Goal: Answer question/provide support: Share knowledge or assist other users

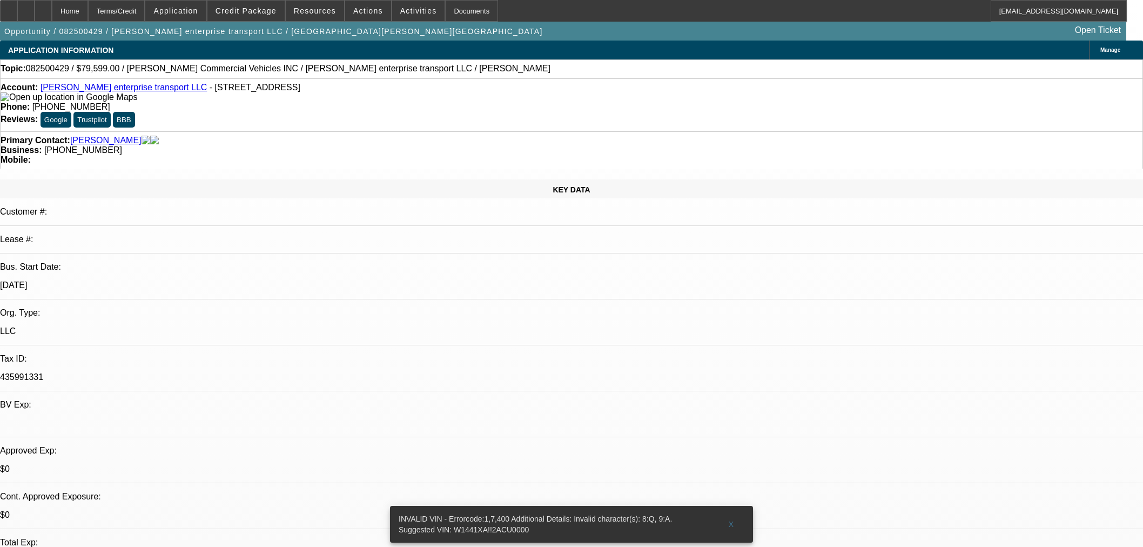
select select "0"
select select "0.1"
select select "4"
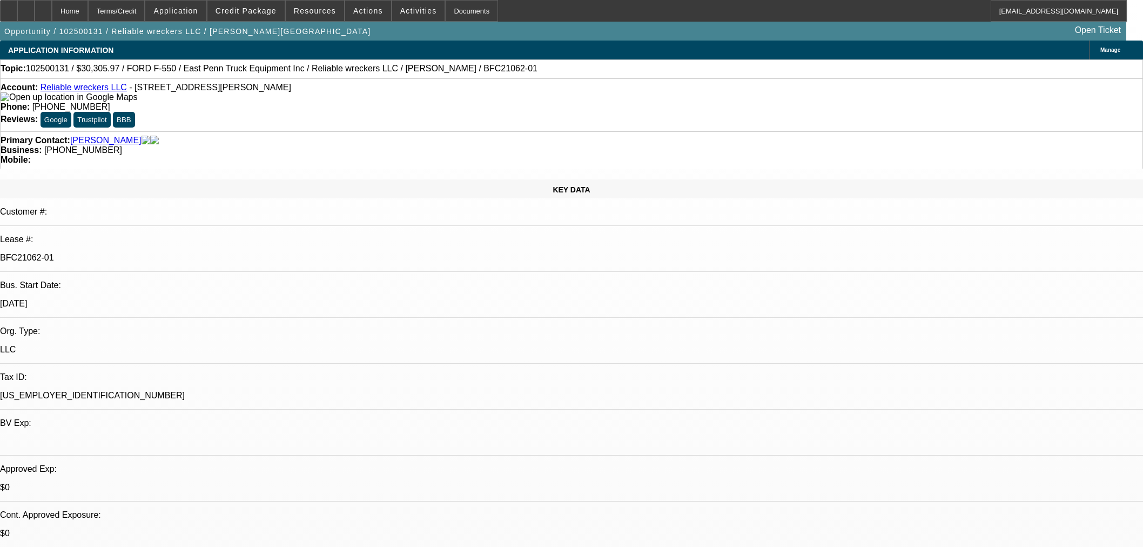
select select "0"
select select "2"
select select "0"
select select "21"
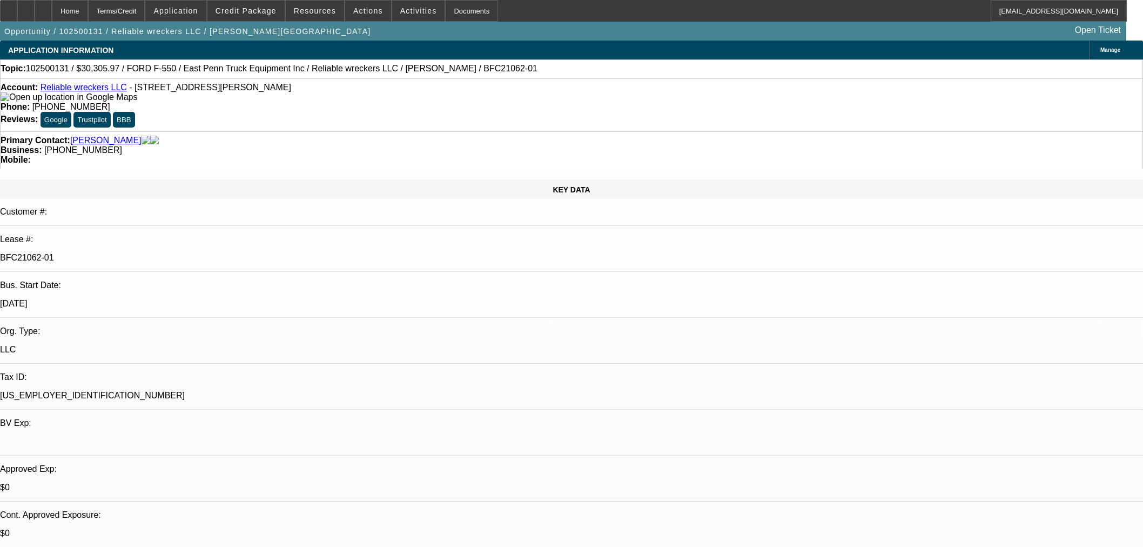
select select "0"
select select "2"
select select "0"
select select "21"
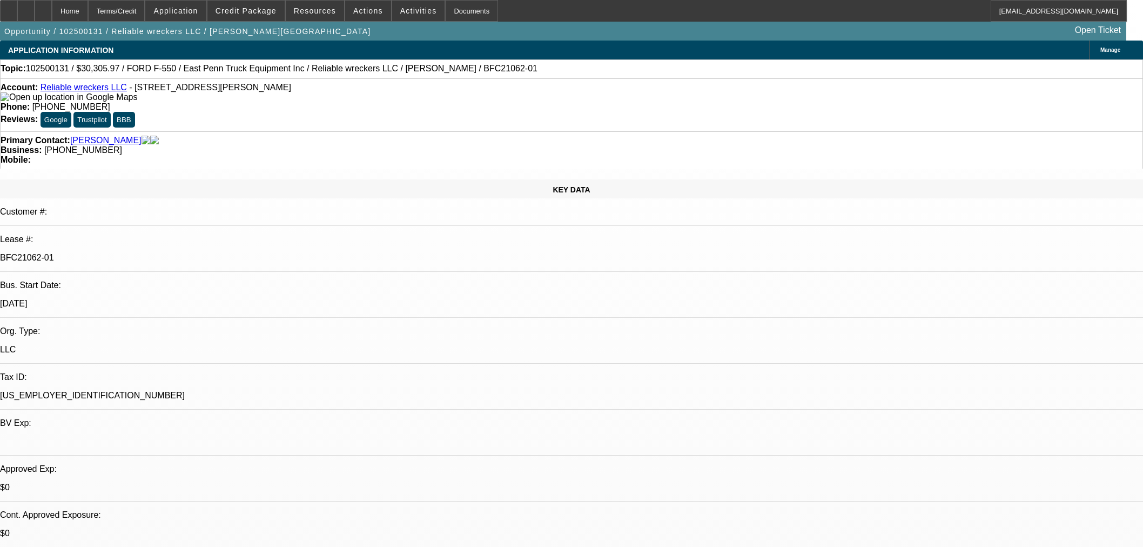
select select "0"
select select "2"
select select "0"
select select "21"
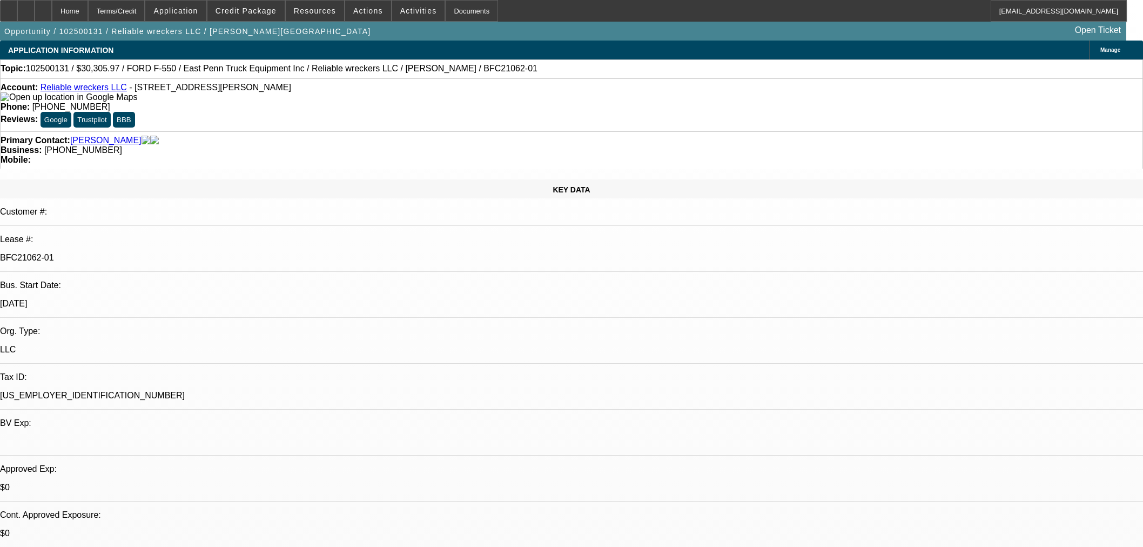
select select "0"
select select "2"
select select "0"
select select "21"
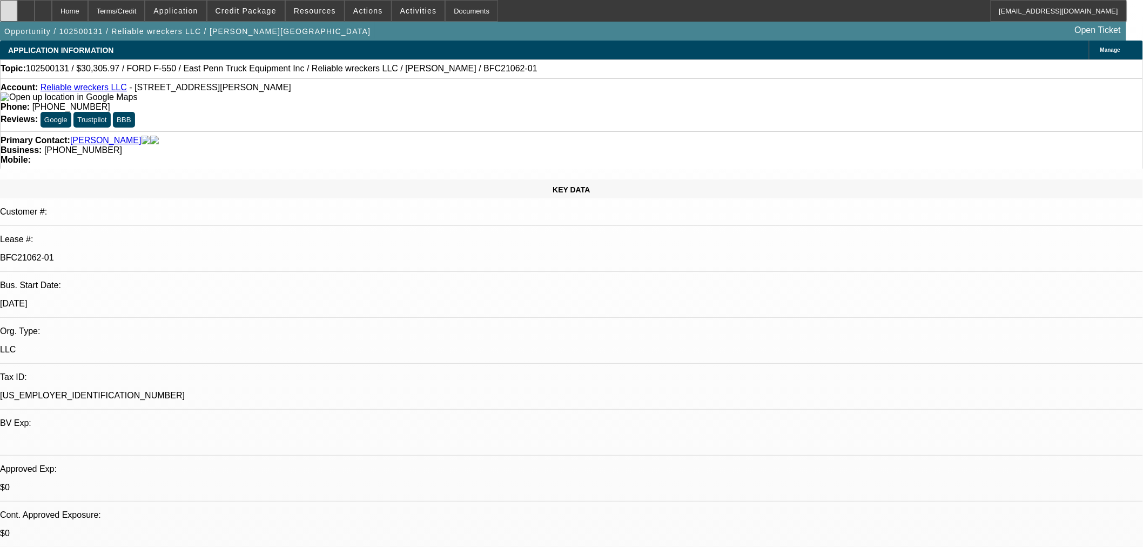
click at [15, 8] on div at bounding box center [8, 11] width 17 height 22
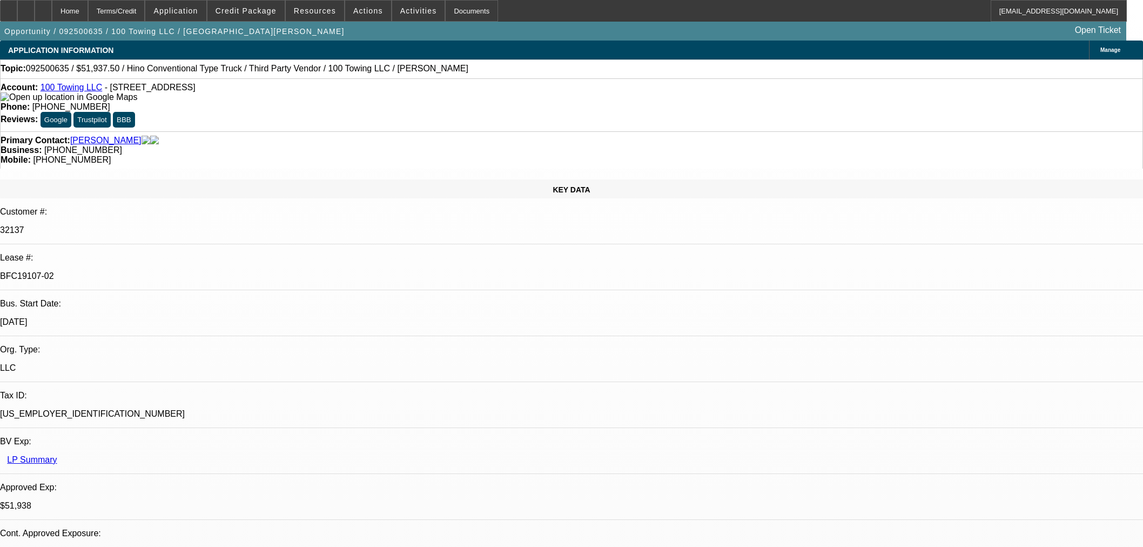
select select "2"
select select "0"
select select "6"
select select "0"
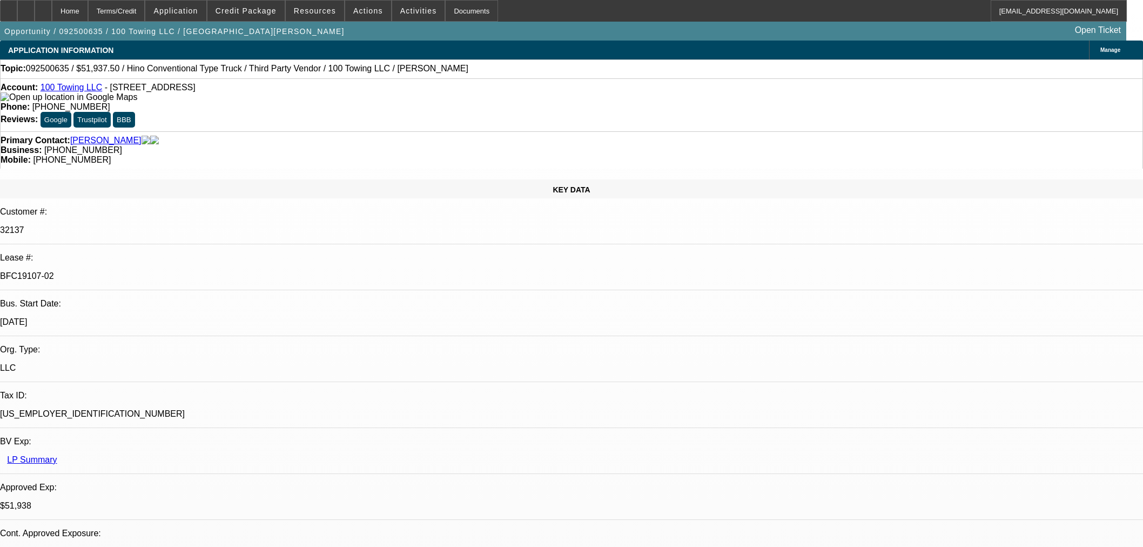
select select "2"
select select "0"
select select "6"
select select "0"
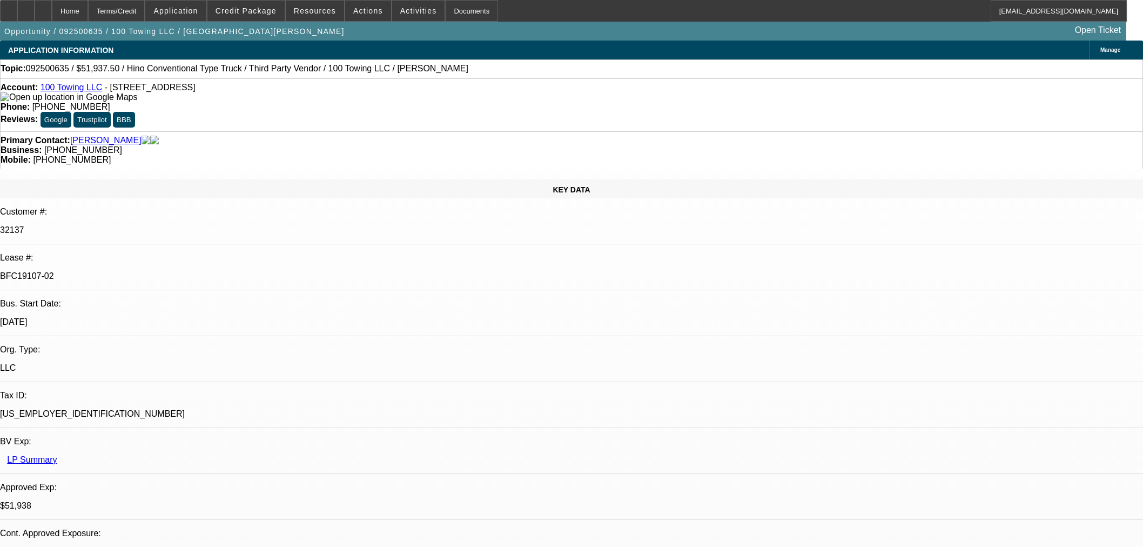
select select "2"
select select "0"
select select "6"
select select "2"
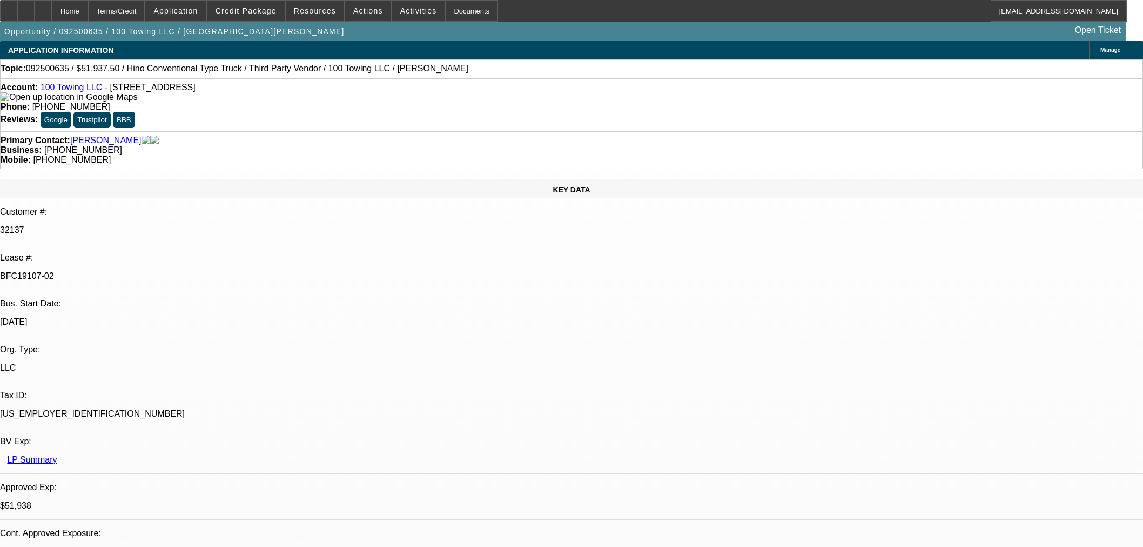
select select "2"
select select "0"
select select "6"
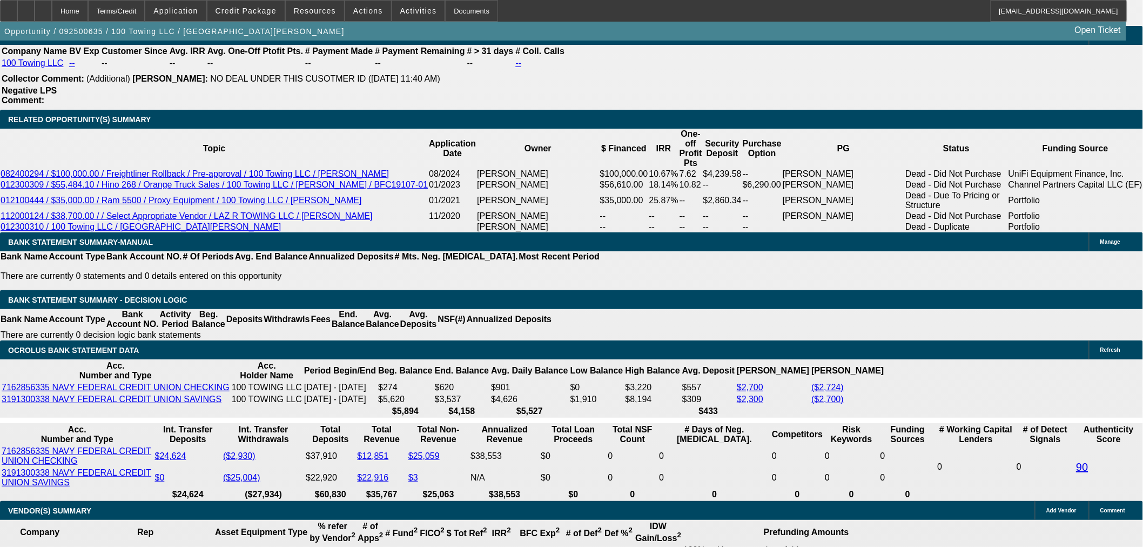
scroll to position [1801, 0]
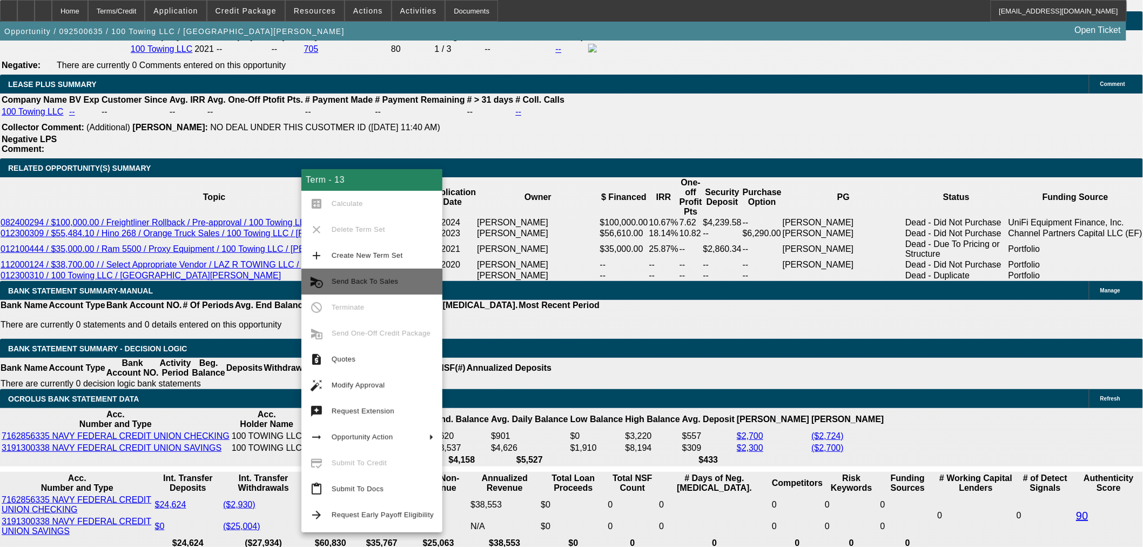
click at [400, 283] on span "Send Back To Sales" at bounding box center [383, 281] width 102 height 13
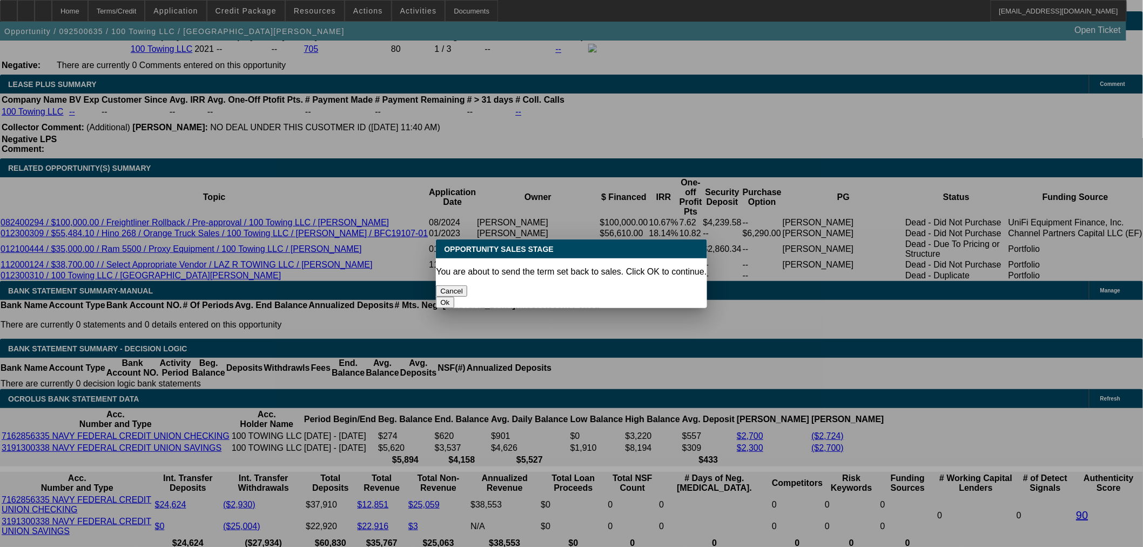
click at [454, 297] on button "Ok" at bounding box center [445, 302] width 18 height 11
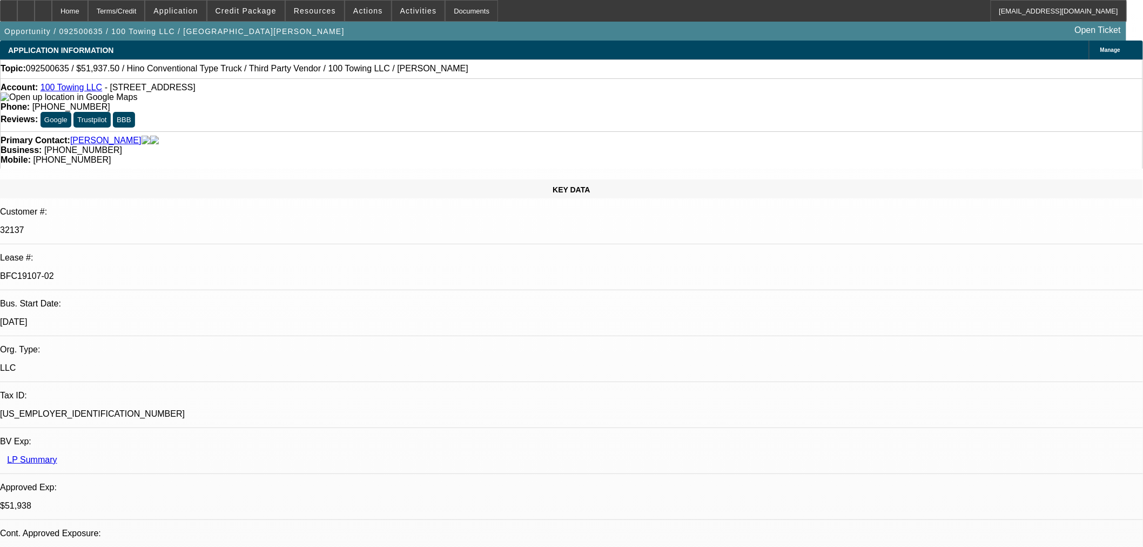
type textarea "Lost to comp"
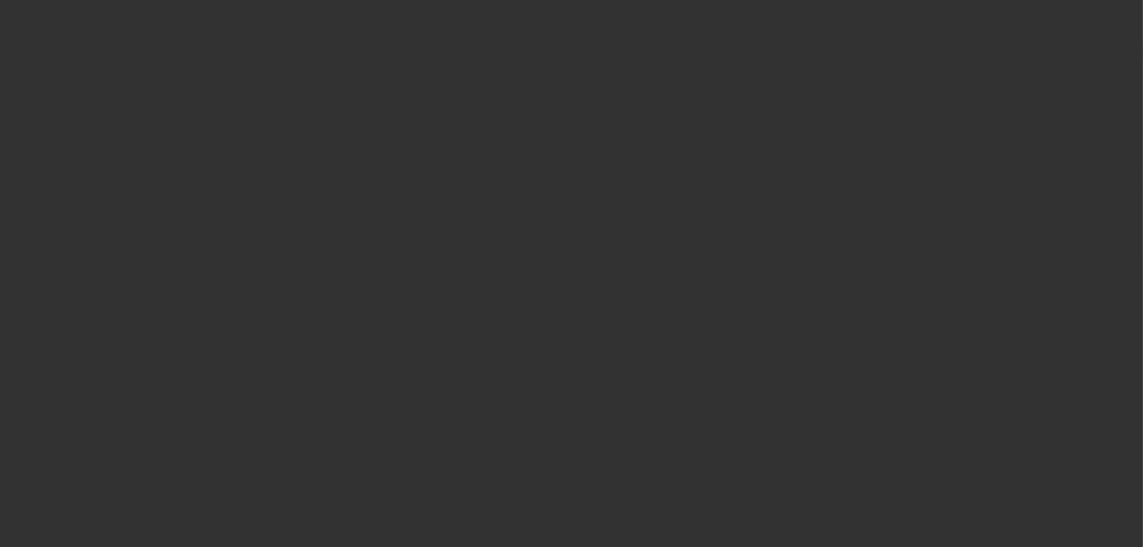
select select "2"
select select "0"
select select "6"
select select "0"
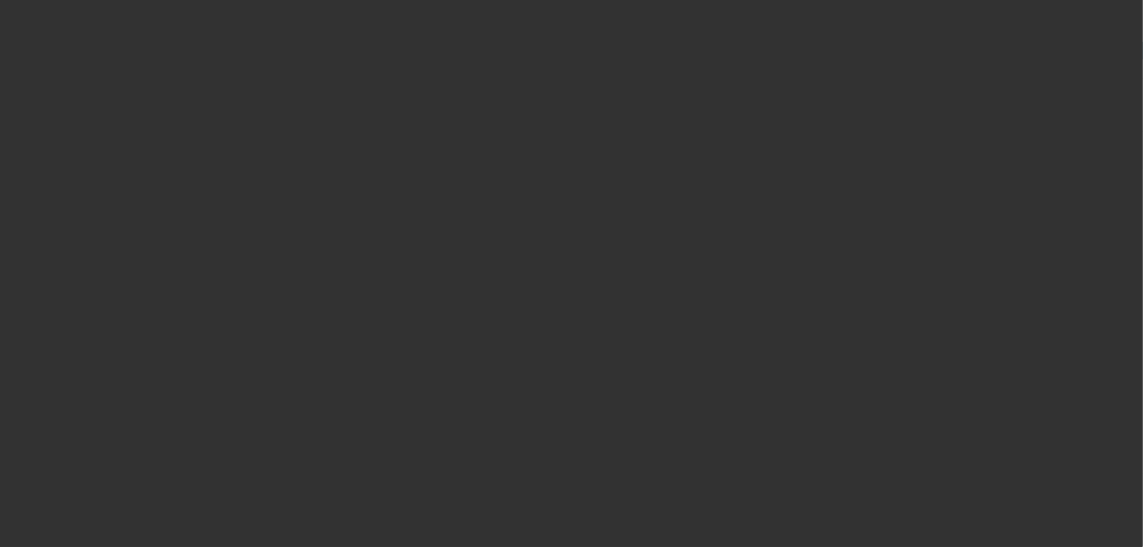
select select "2"
select select "0"
select select "6"
select select "0"
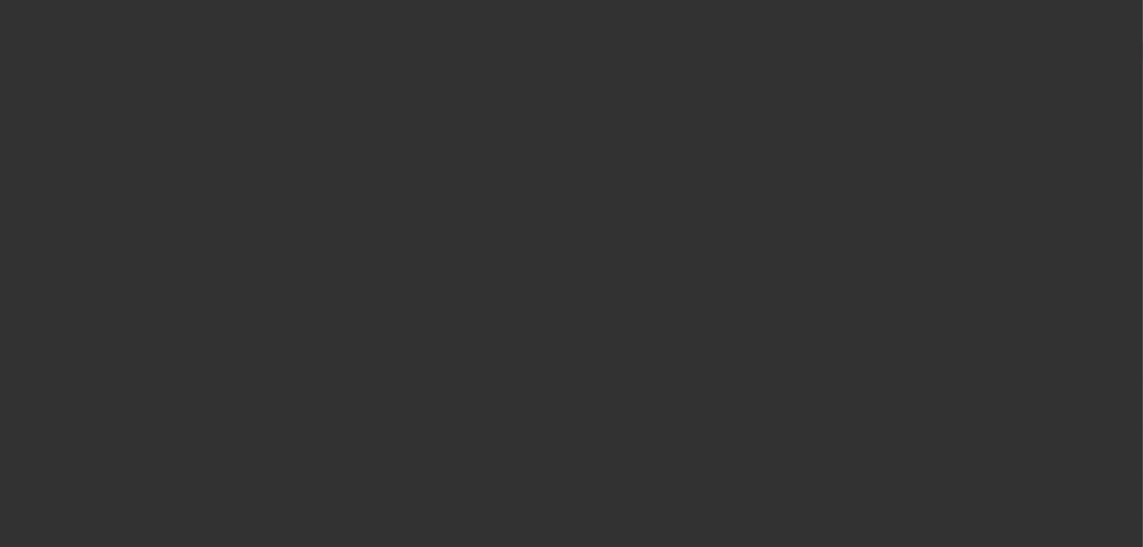
select select "2"
select select "0"
select select "6"
select select "2"
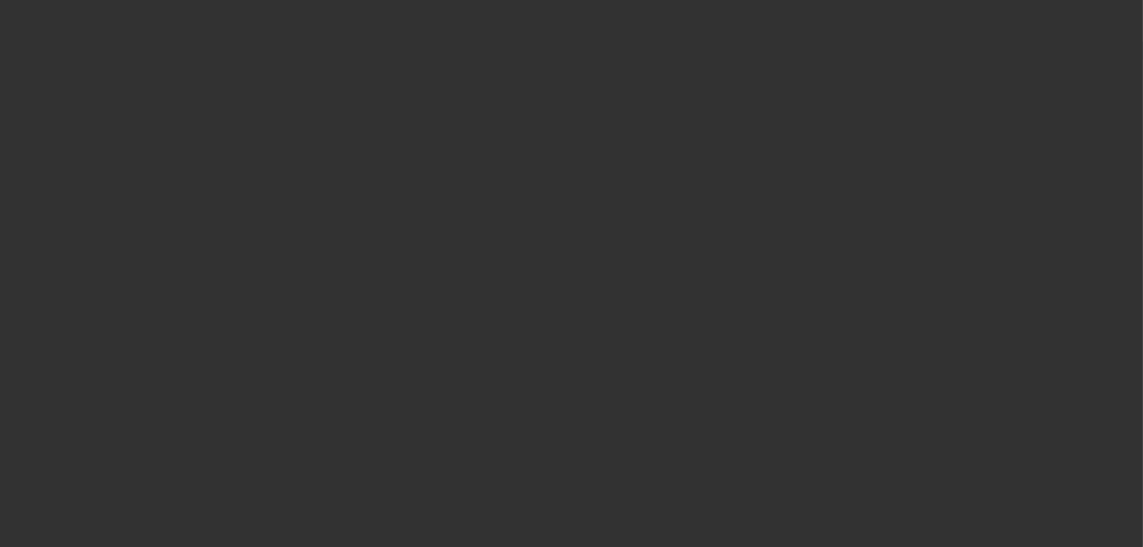
select select "2"
select select "0"
select select "6"
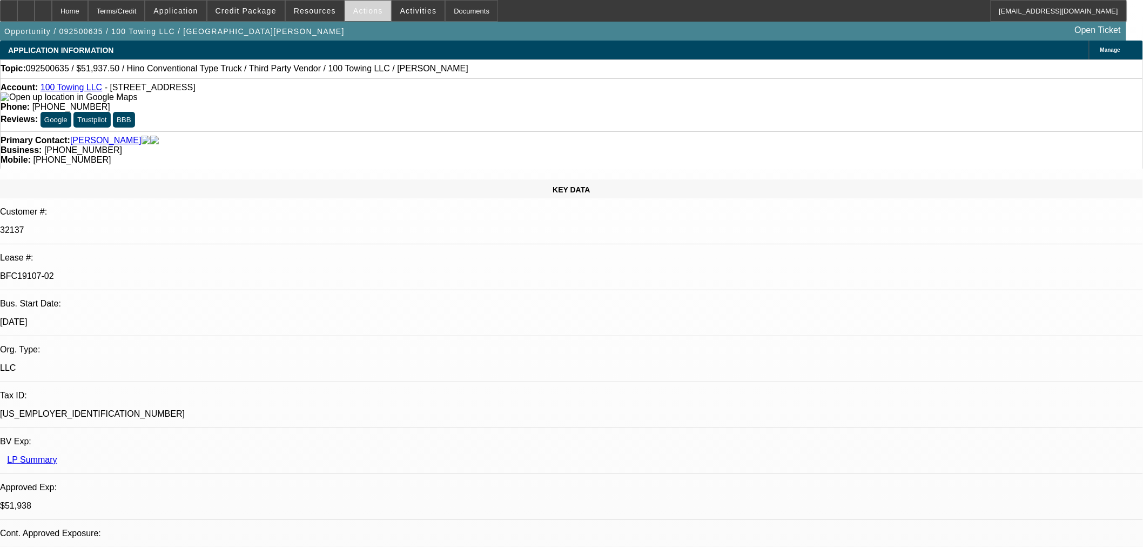
click at [354, 8] on span "Actions" at bounding box center [368, 10] width 30 height 9
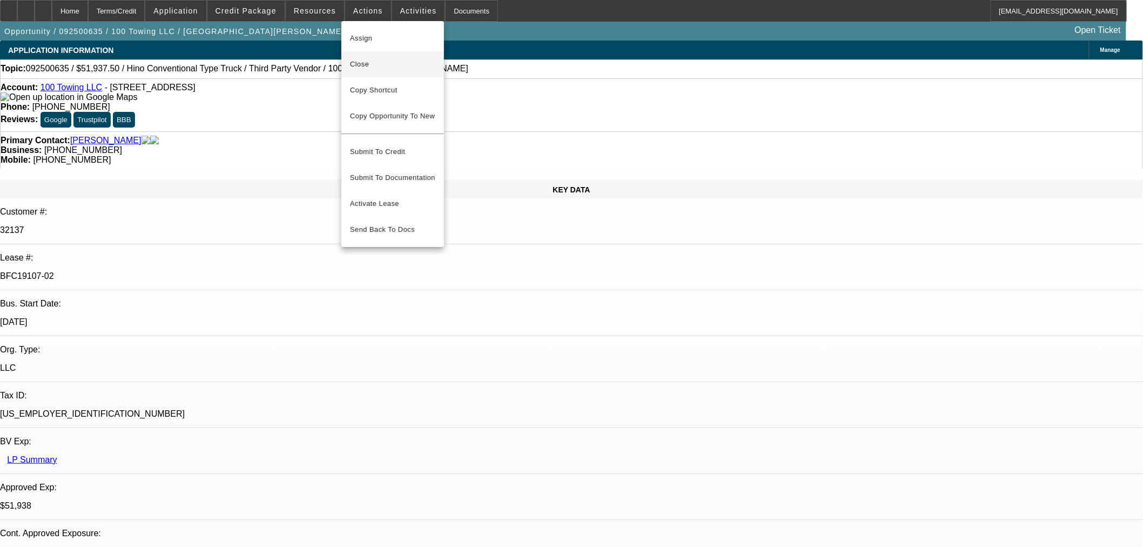
click at [386, 56] on button "Close" at bounding box center [392, 64] width 103 height 26
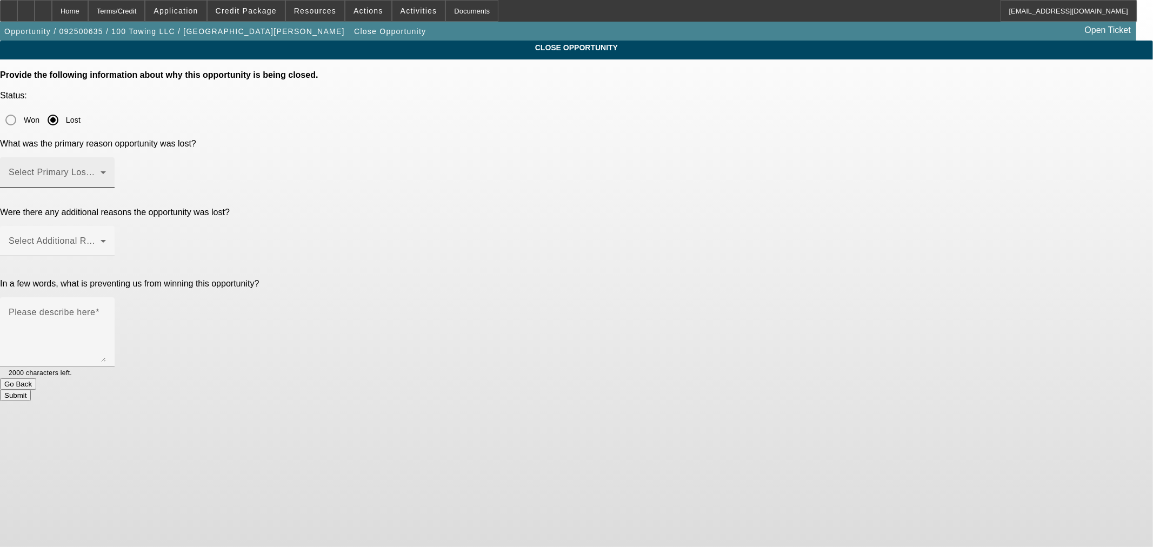
click at [106, 157] on div "Select Primary Lost Reason" at bounding box center [57, 172] width 97 height 30
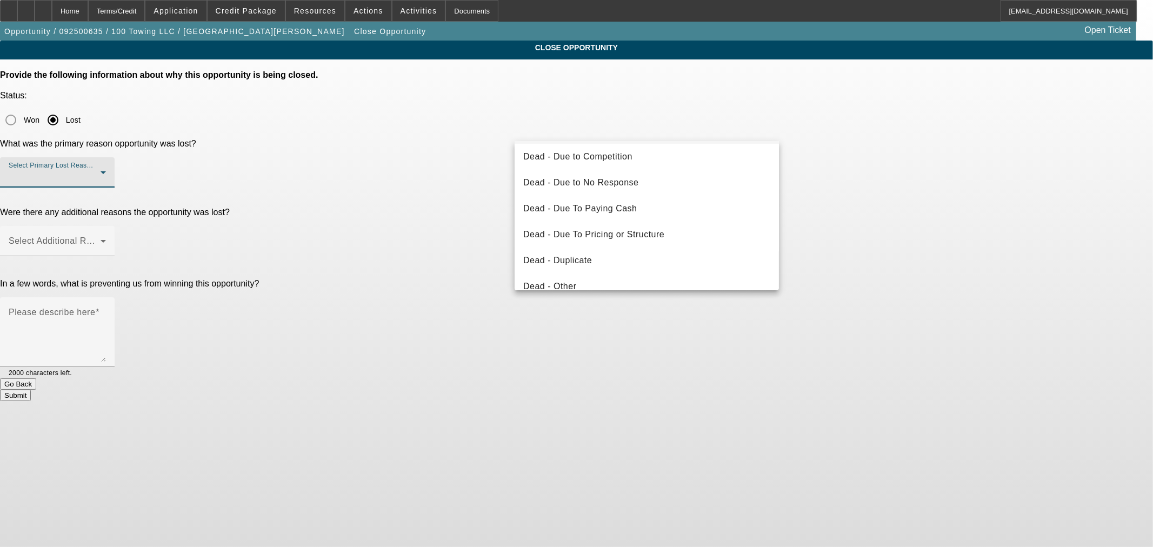
scroll to position [24, 0]
click at [597, 159] on span "Dead - Due to Competition" at bounding box center [577, 160] width 109 height 13
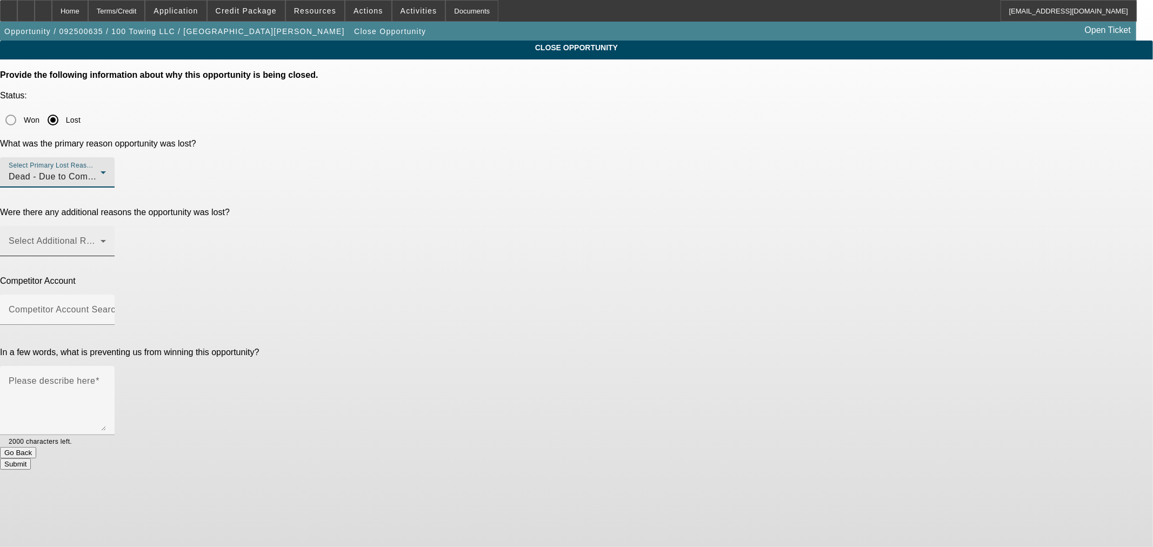
click at [106, 226] on div "Select Additional Reasons" at bounding box center [57, 241] width 97 height 30
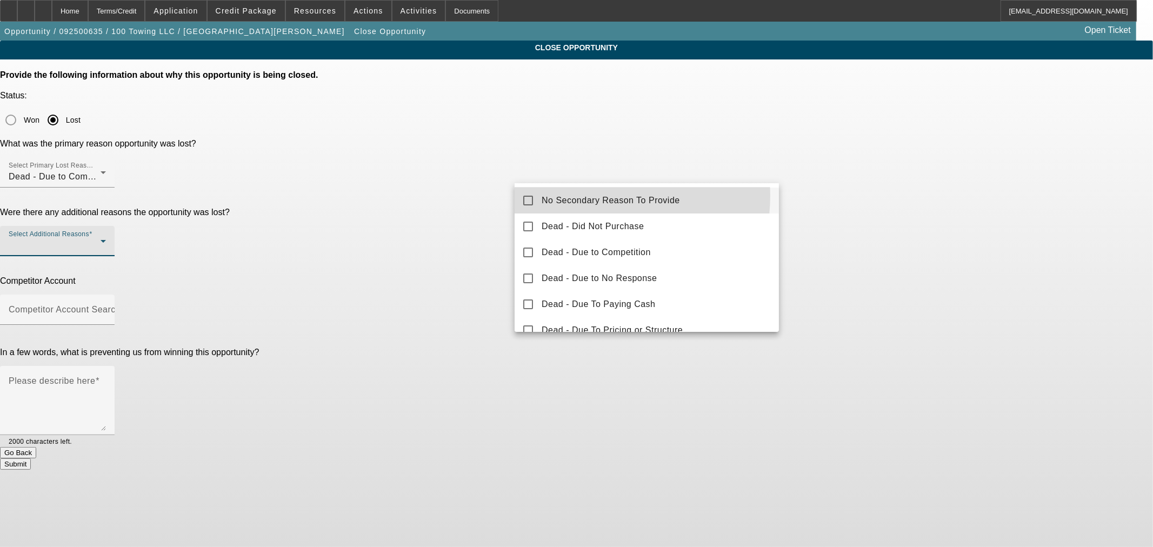
click at [573, 195] on span "No Secondary Reason To Provide" at bounding box center [610, 200] width 138 height 13
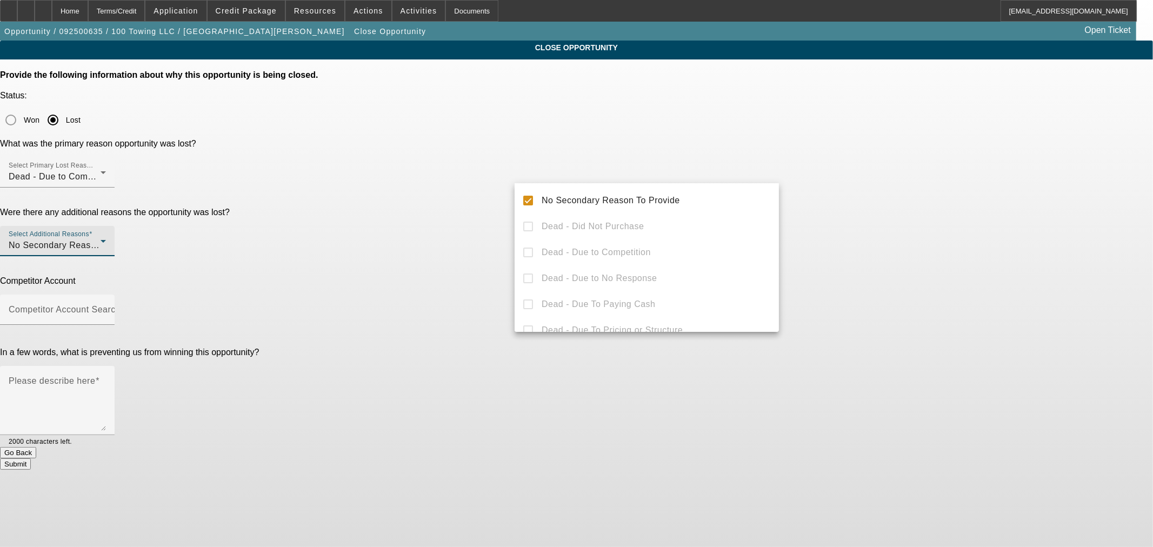
click at [481, 205] on div at bounding box center [576, 273] width 1153 height 547
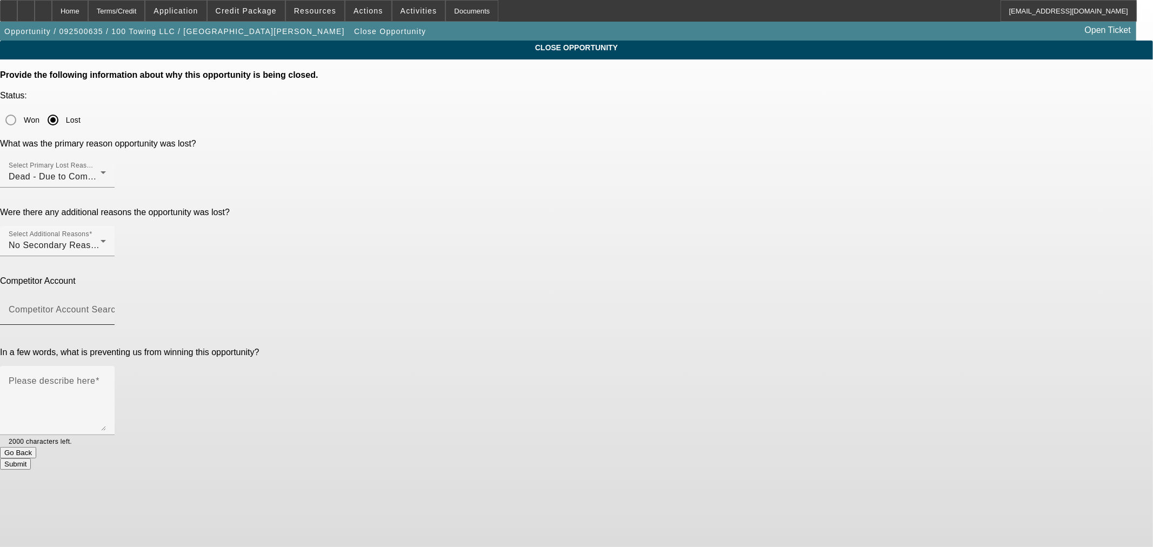
click at [120, 305] on mat-label "Competitor Account Search" at bounding box center [65, 309] width 112 height 9
click at [106, 307] on input "Competitor Account Search" at bounding box center [57, 313] width 97 height 13
type input "unknown"
click at [584, 267] on div "1st National Capital Funding ([GEOGRAPHIC_DATA], [GEOGRAPHIC_DATA]) - [GEOGRAPH…" at bounding box center [646, 294] width 264 height 138
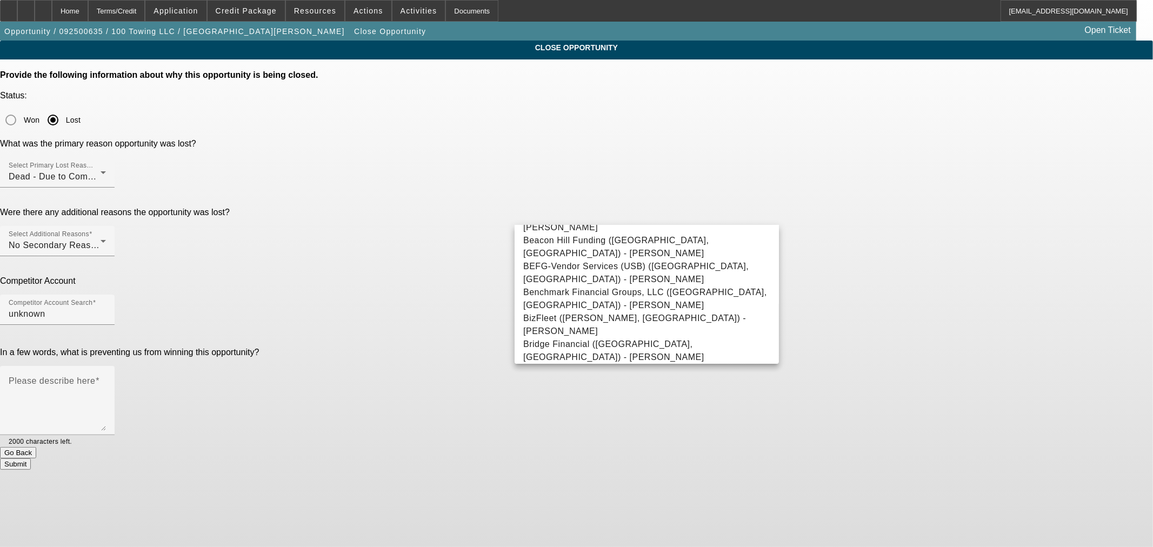
scroll to position [1561, 0]
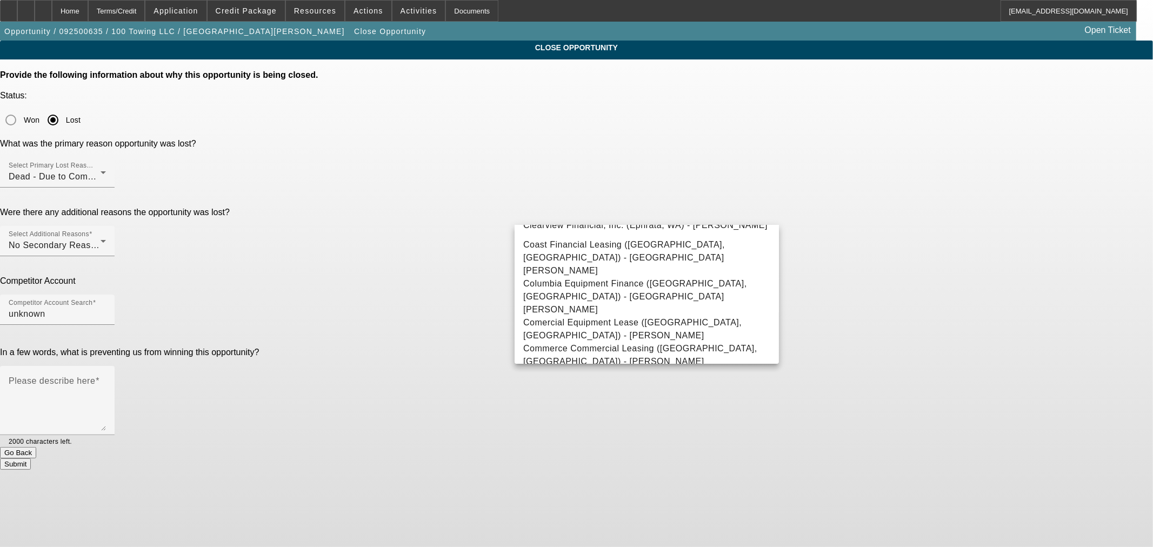
click at [381, 347] on p "In a few words, what is preventing us from winning this opportunity?" at bounding box center [576, 352] width 1153 height 10
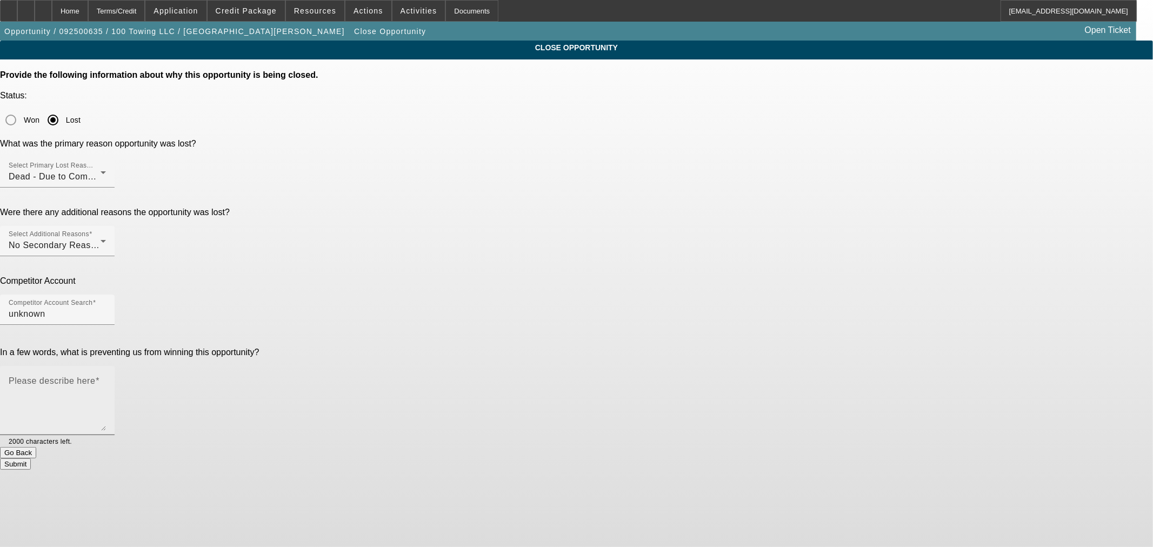
click at [106, 379] on textarea "Please describe here" at bounding box center [57, 405] width 97 height 52
type textarea "Got approved with no money down"
click at [31, 458] on button "Submit" at bounding box center [15, 463] width 31 height 11
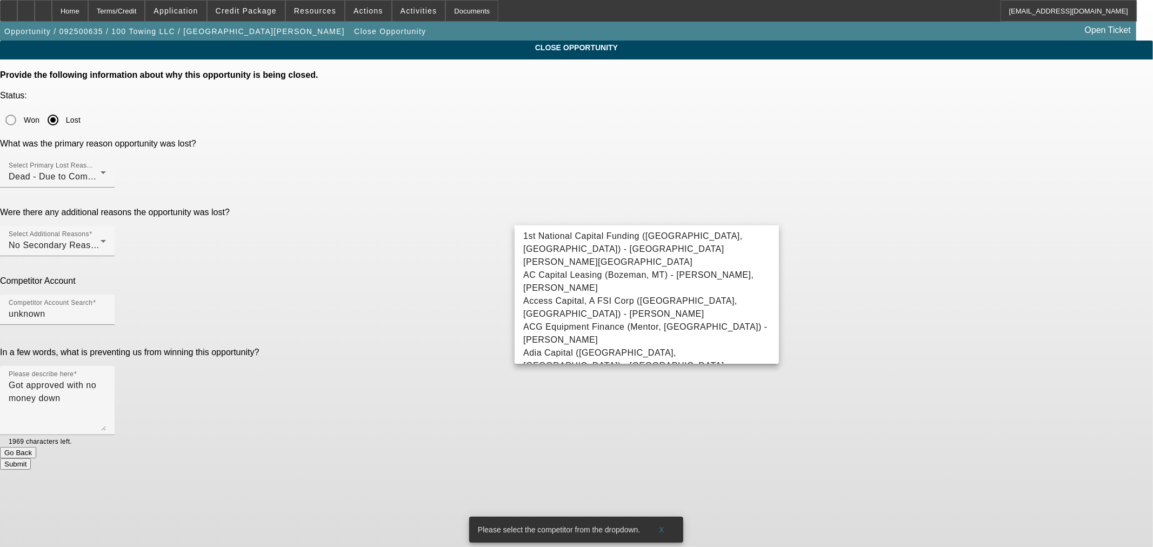
click at [879, 310] on div "CLOSE OPPORTUNITY Provide the following information about why this opportunity …" at bounding box center [576, 255] width 1153 height 429
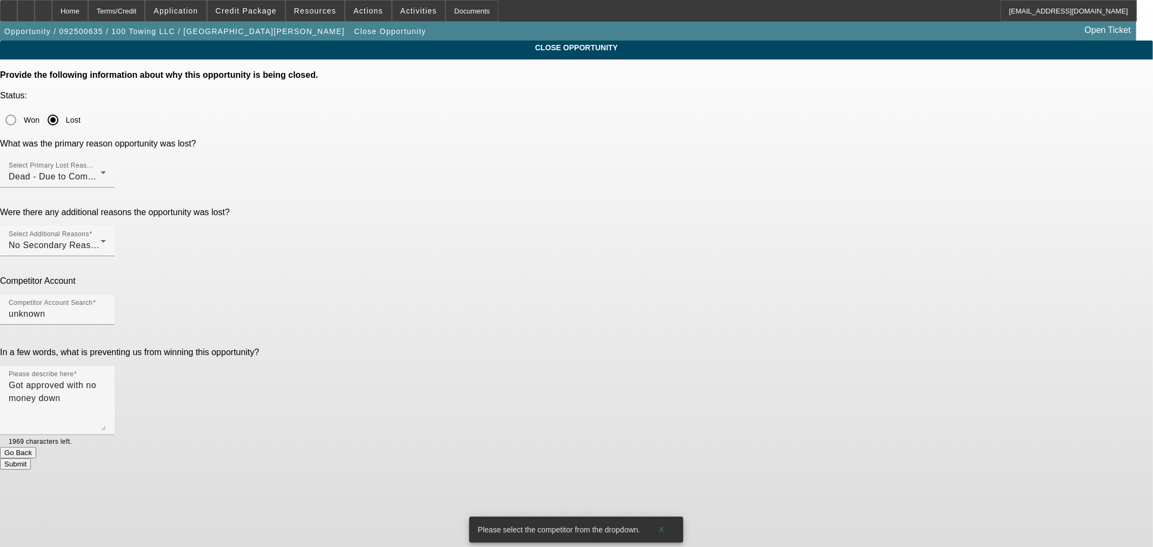
click at [31, 458] on button "Submit" at bounding box center [15, 463] width 31 height 11
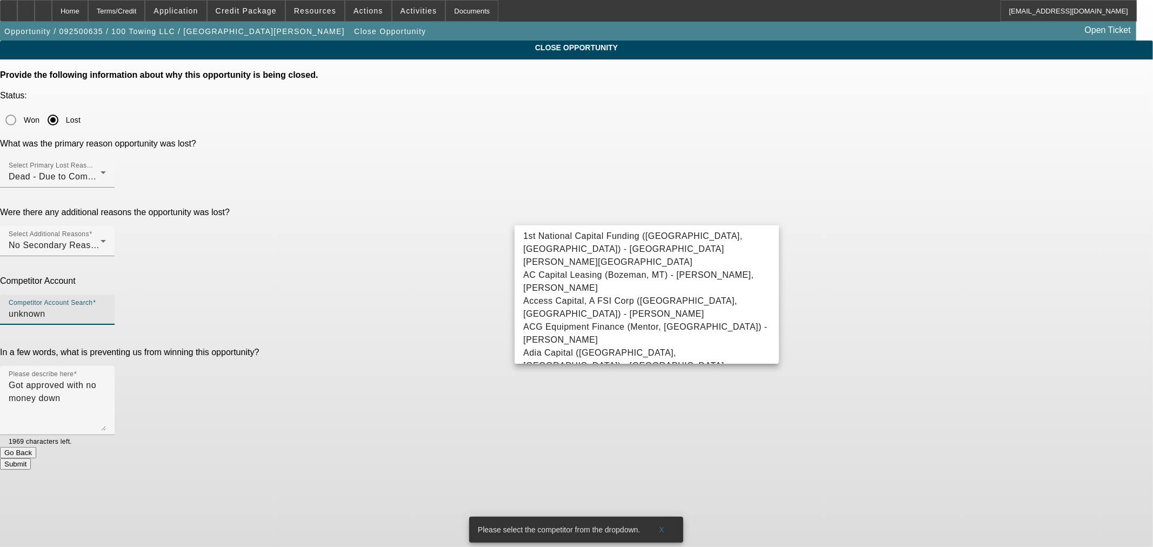
click at [106, 307] on input "unknown" at bounding box center [57, 313] width 97 height 13
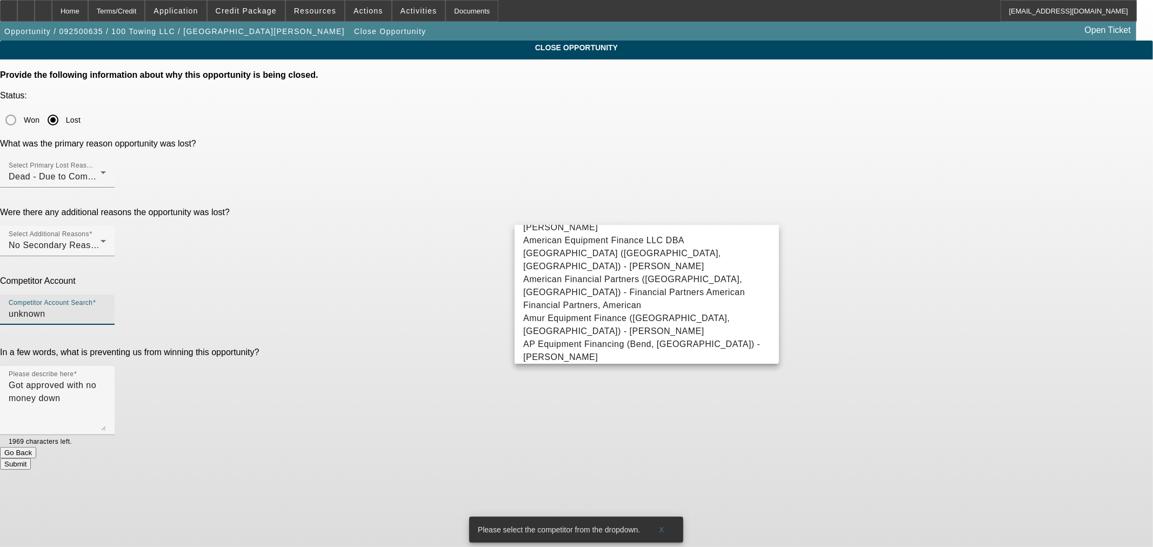
scroll to position [1141, 0]
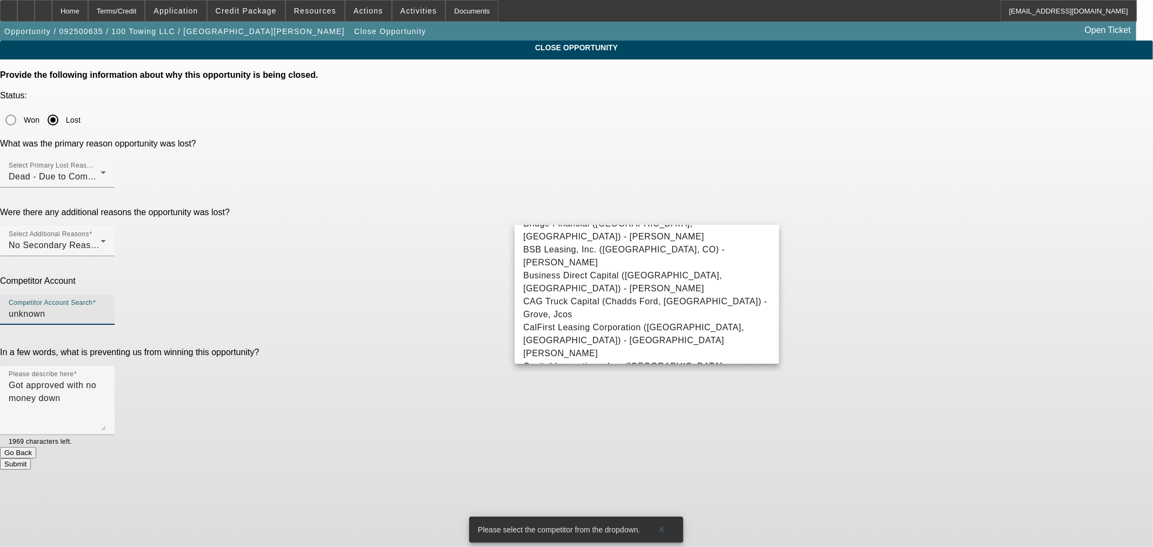
click at [106, 294] on div "Competitor Account Search unknown" at bounding box center [57, 309] width 97 height 30
click at [106, 307] on input "unknown" at bounding box center [57, 313] width 97 height 13
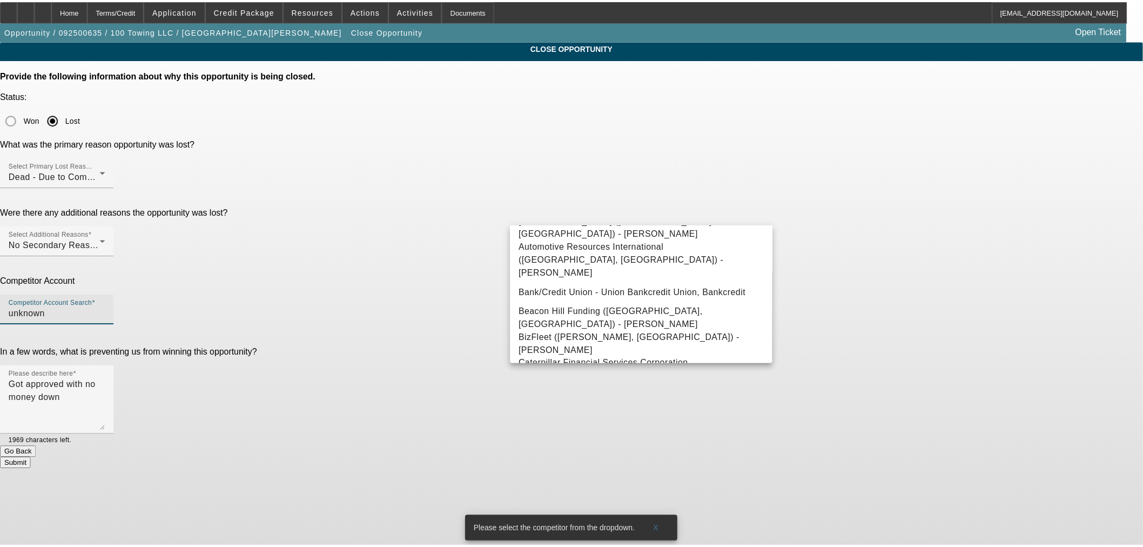
scroll to position [0, 0]
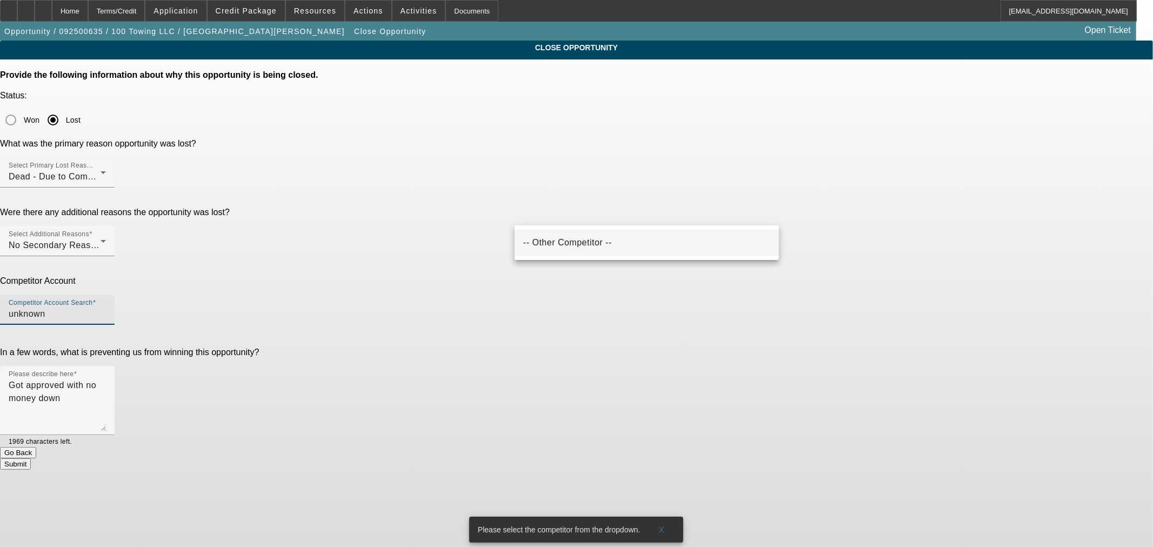
click at [635, 235] on mat-option "-- Other Competitor --" at bounding box center [646, 243] width 264 height 26
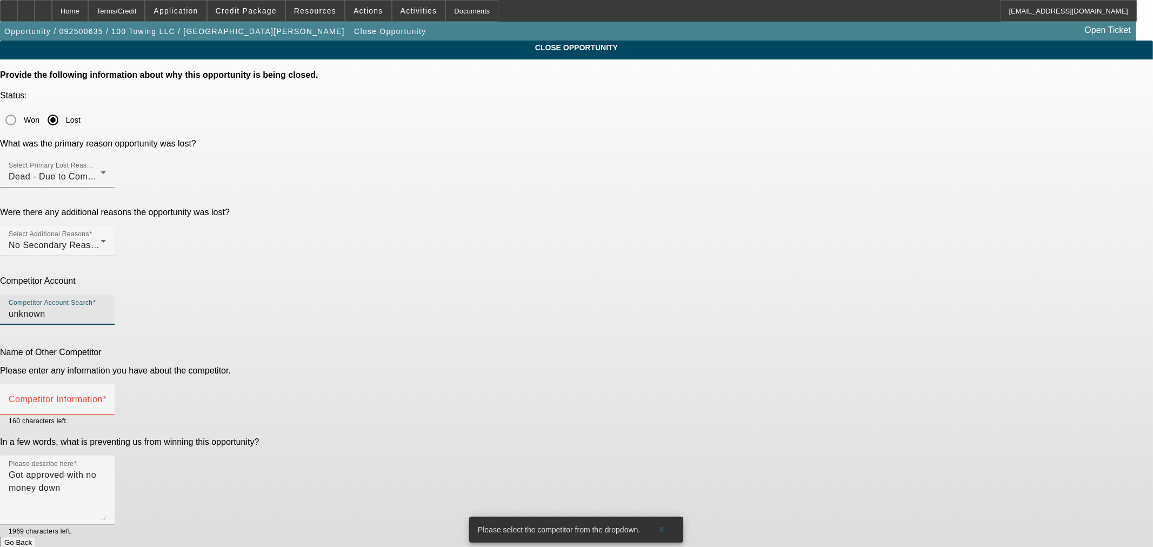
type input "-- Other Competitor --"
click at [106, 384] on div "Competitor Information" at bounding box center [57, 399] width 97 height 30
type input "unknown"
click at [31, 546] on button "Submit" at bounding box center [15, 553] width 31 height 11
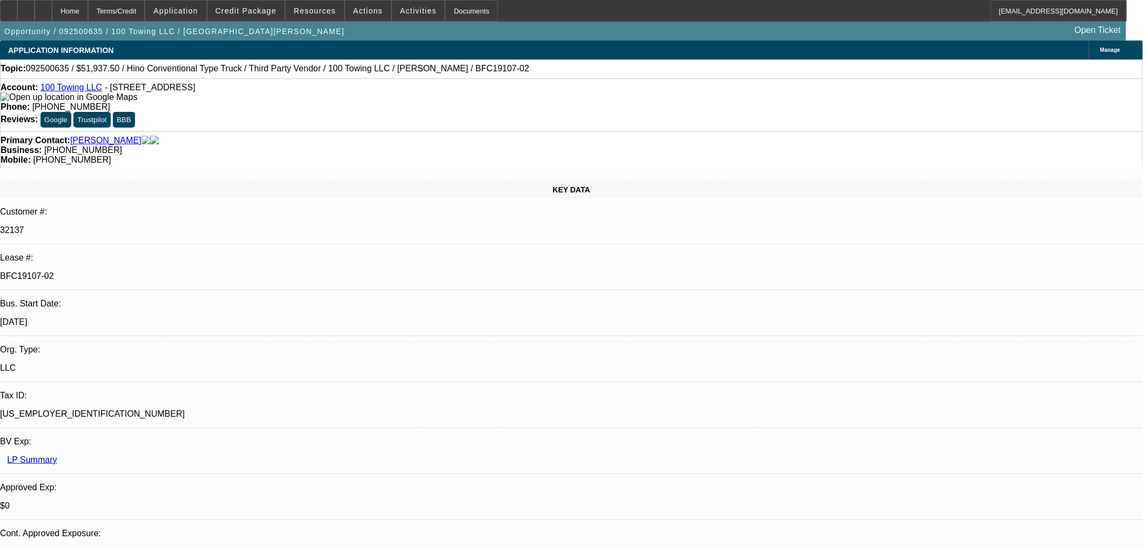
select select "2"
select select "0"
select select "6"
select select "0"
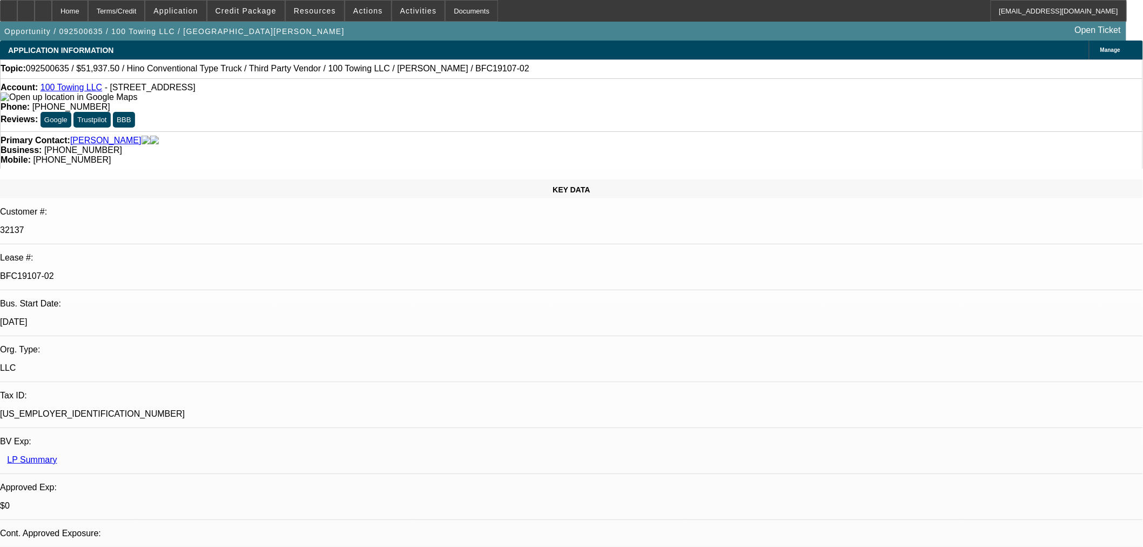
select select "2"
select select "0"
select select "6"
select select "0"
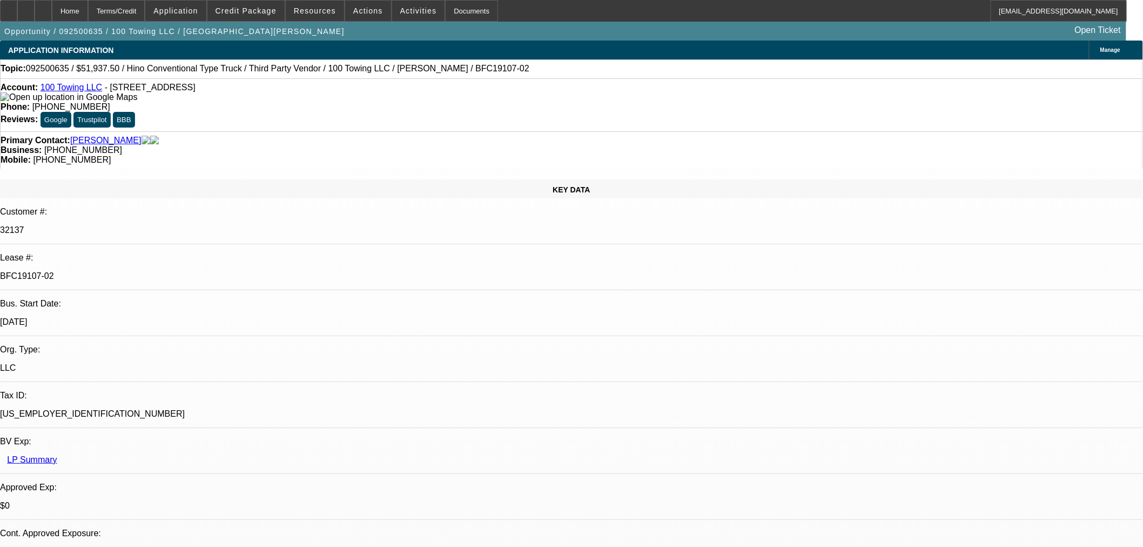
select select "2"
select select "0"
select select "6"
select select "2"
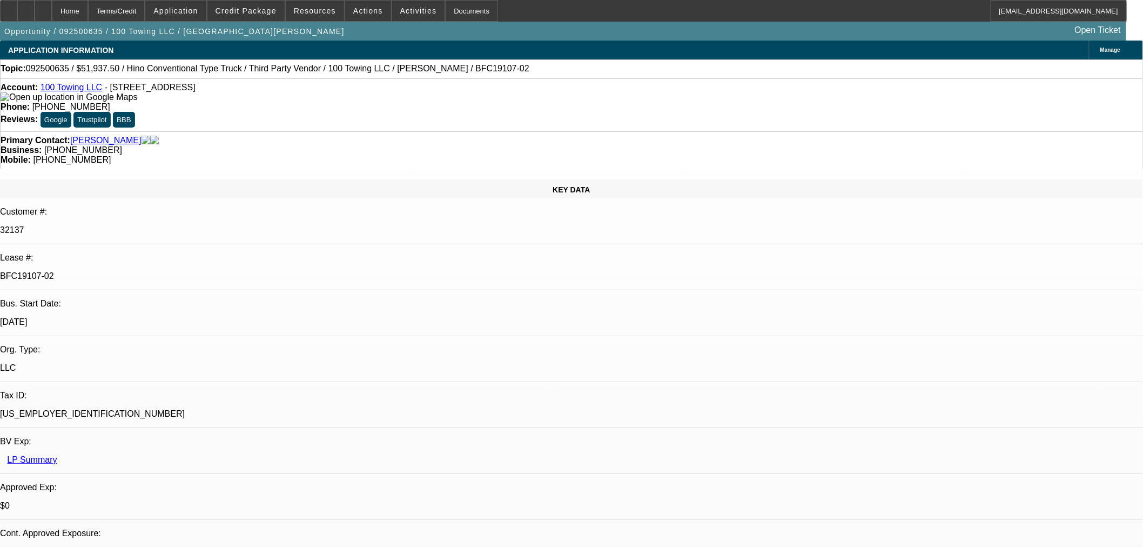
select select "2"
select select "0"
select select "6"
